Goal: Information Seeking & Learning: Learn about a topic

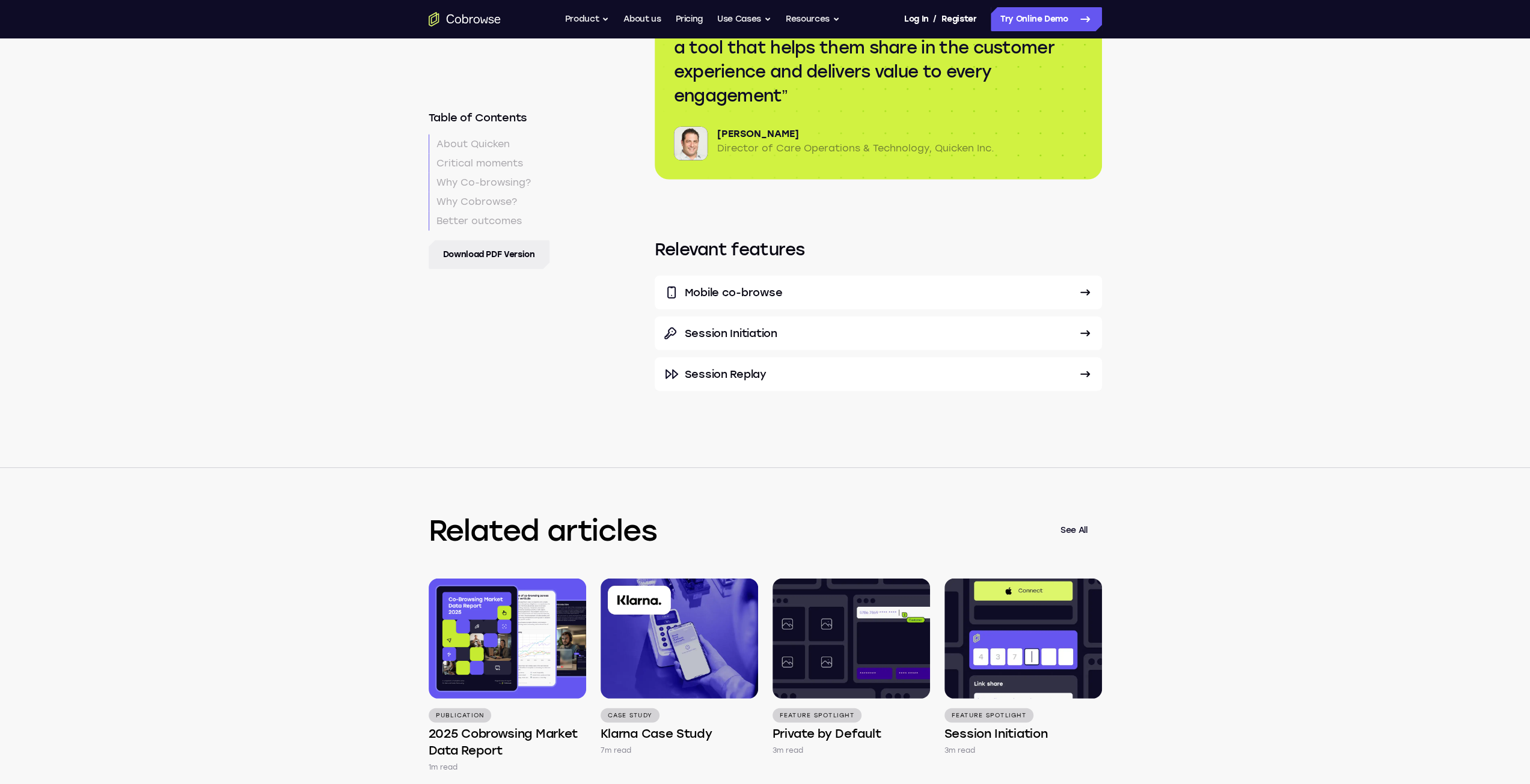
scroll to position [3065, 0]
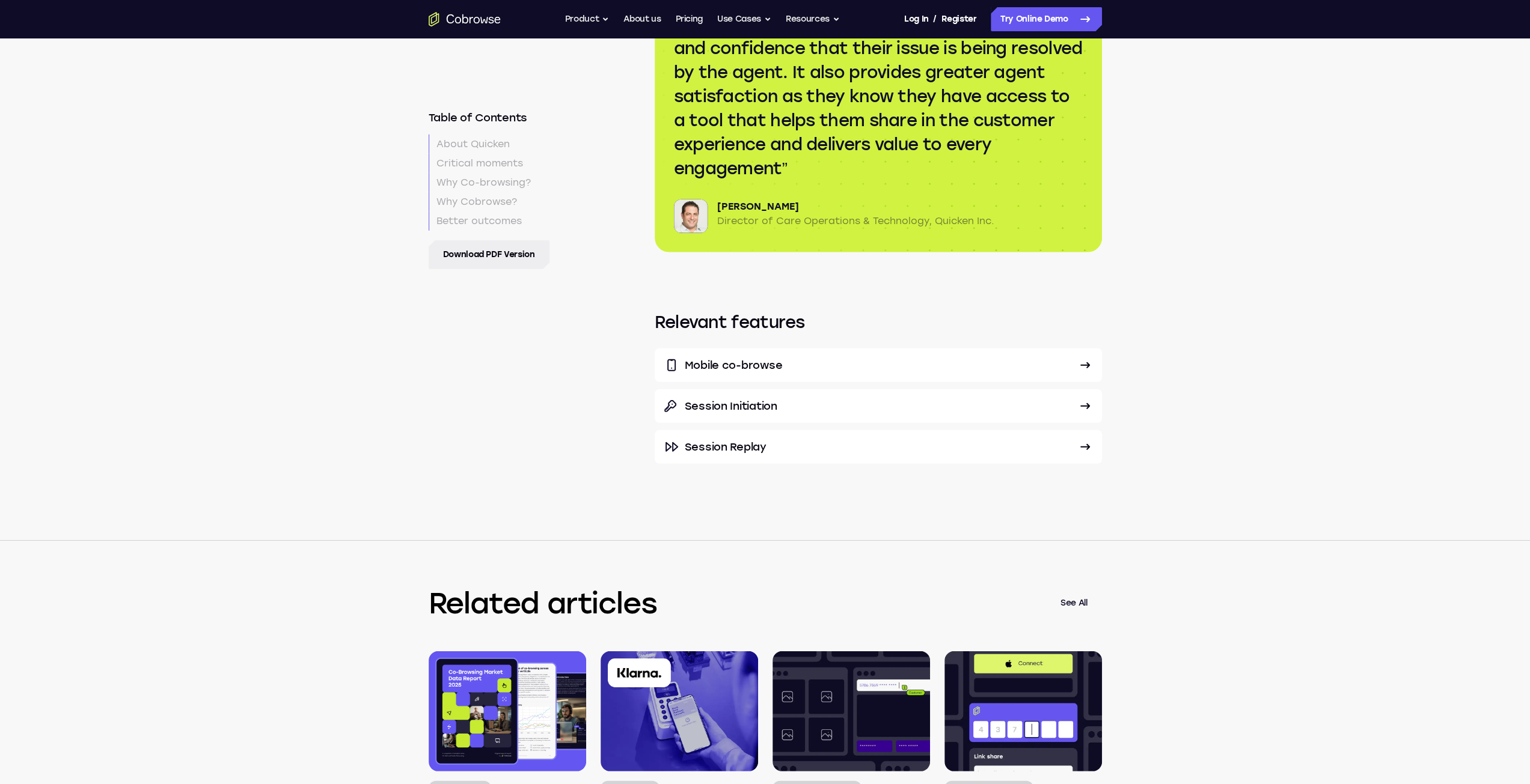
click at [575, 430] on link "Session Replay" at bounding box center [878, 447] width 448 height 34
